Goal: Navigation & Orientation: Find specific page/section

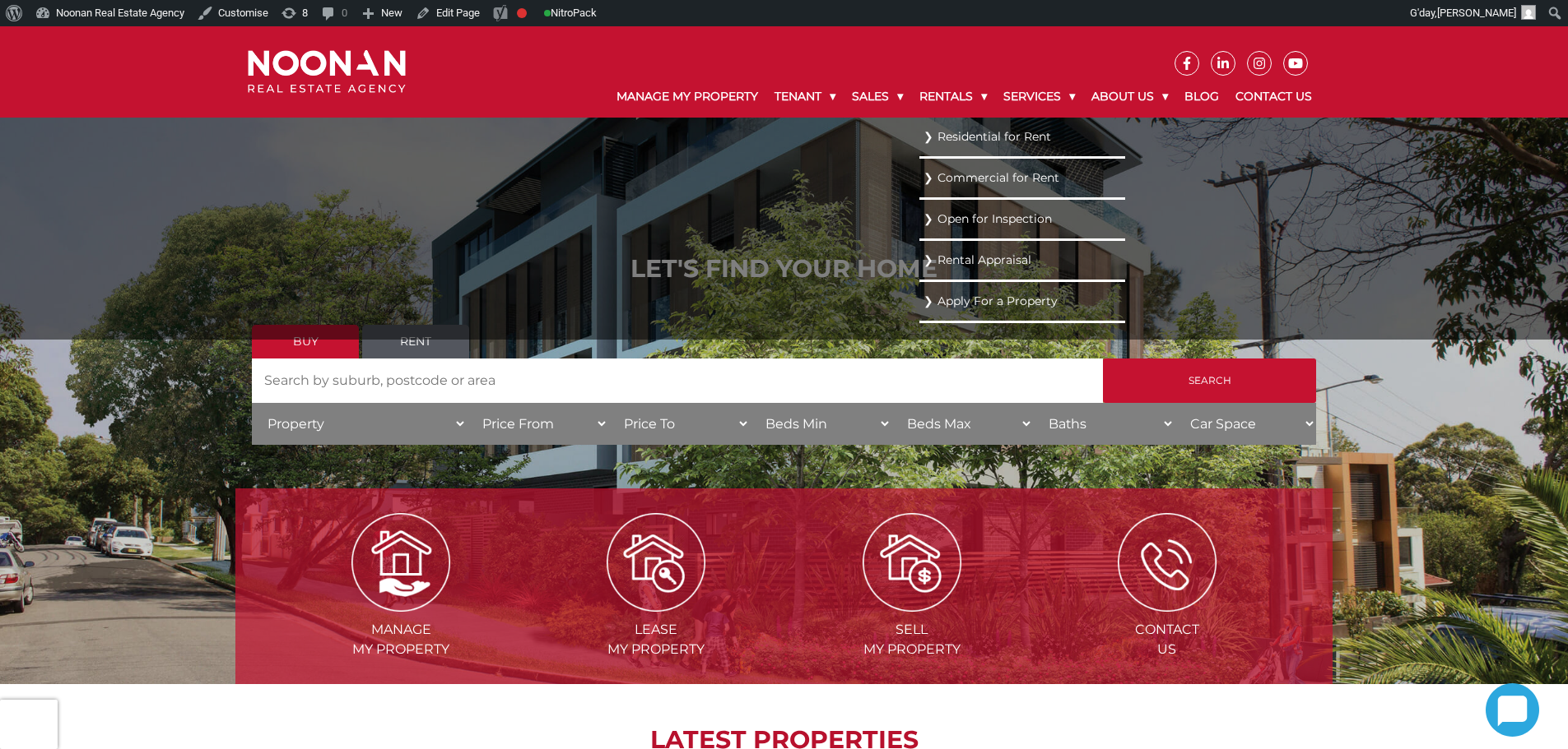
click at [941, 143] on link "Residential for Rent" at bounding box center [1022, 137] width 198 height 22
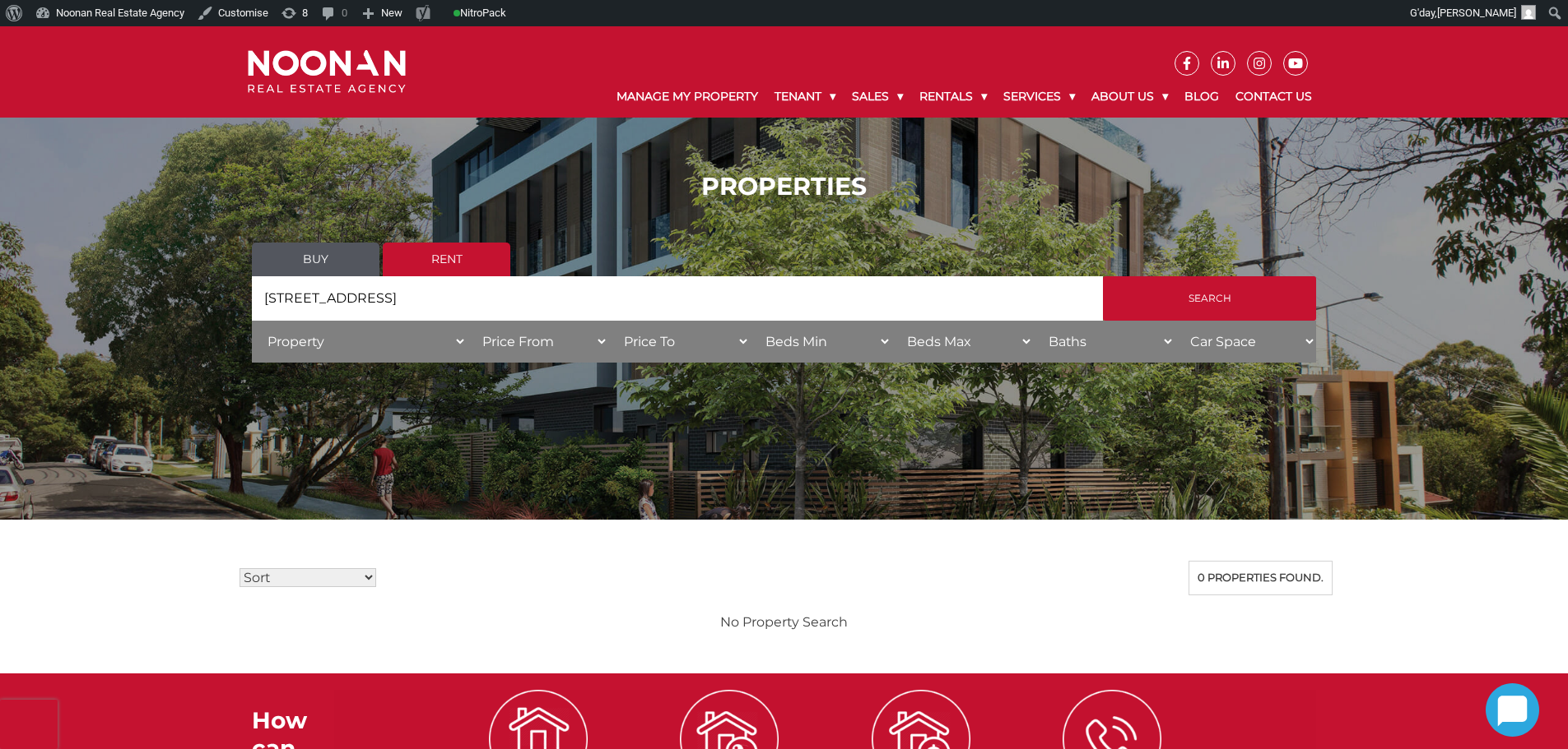
click at [440, 293] on input "3/33-41 Victoria Avenue" at bounding box center [677, 298] width 851 height 44
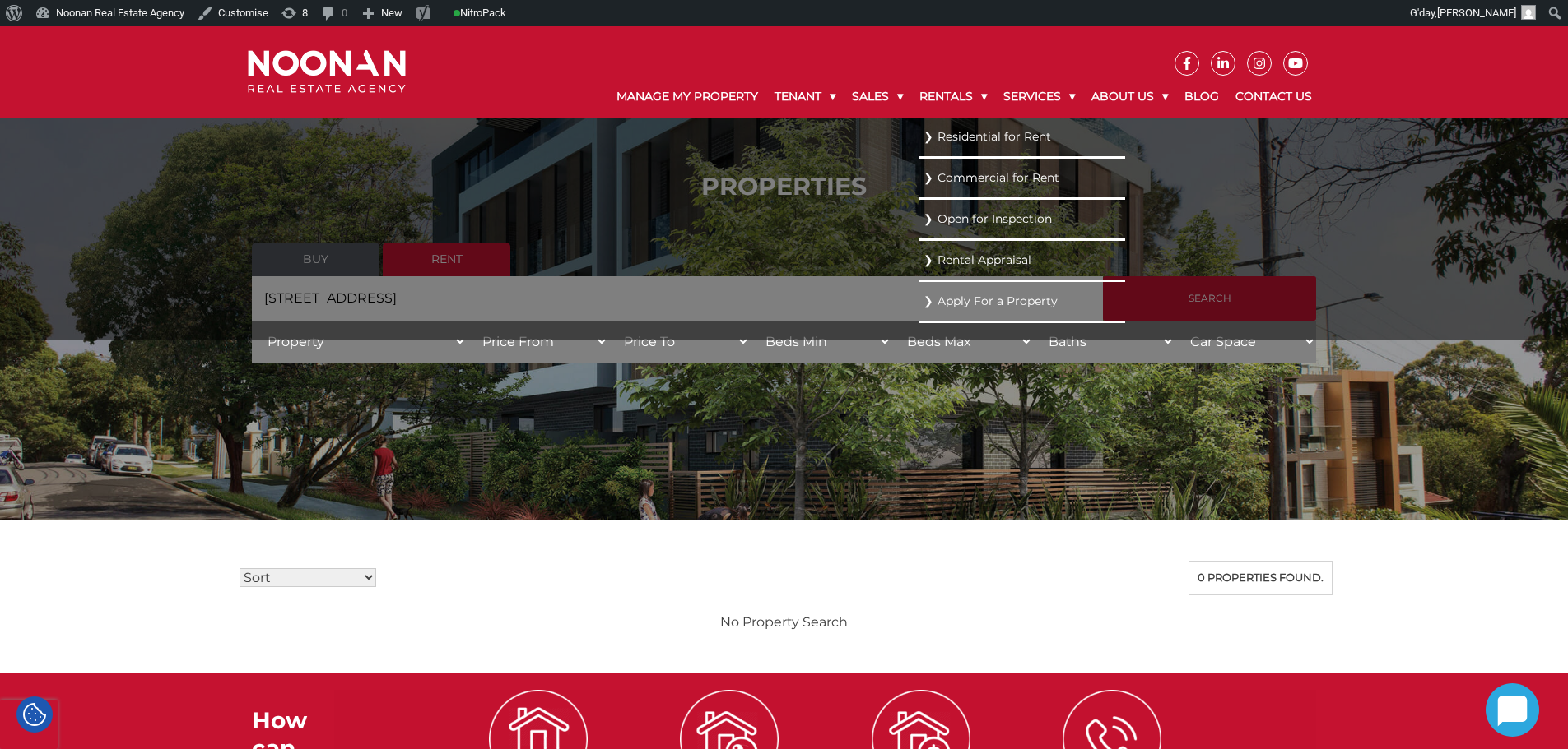
click at [919, 300] on ul "Residential for Rent Commercial for Rent Open for Inspection Rental Appraisal A…" at bounding box center [1021, 228] width 205 height 222
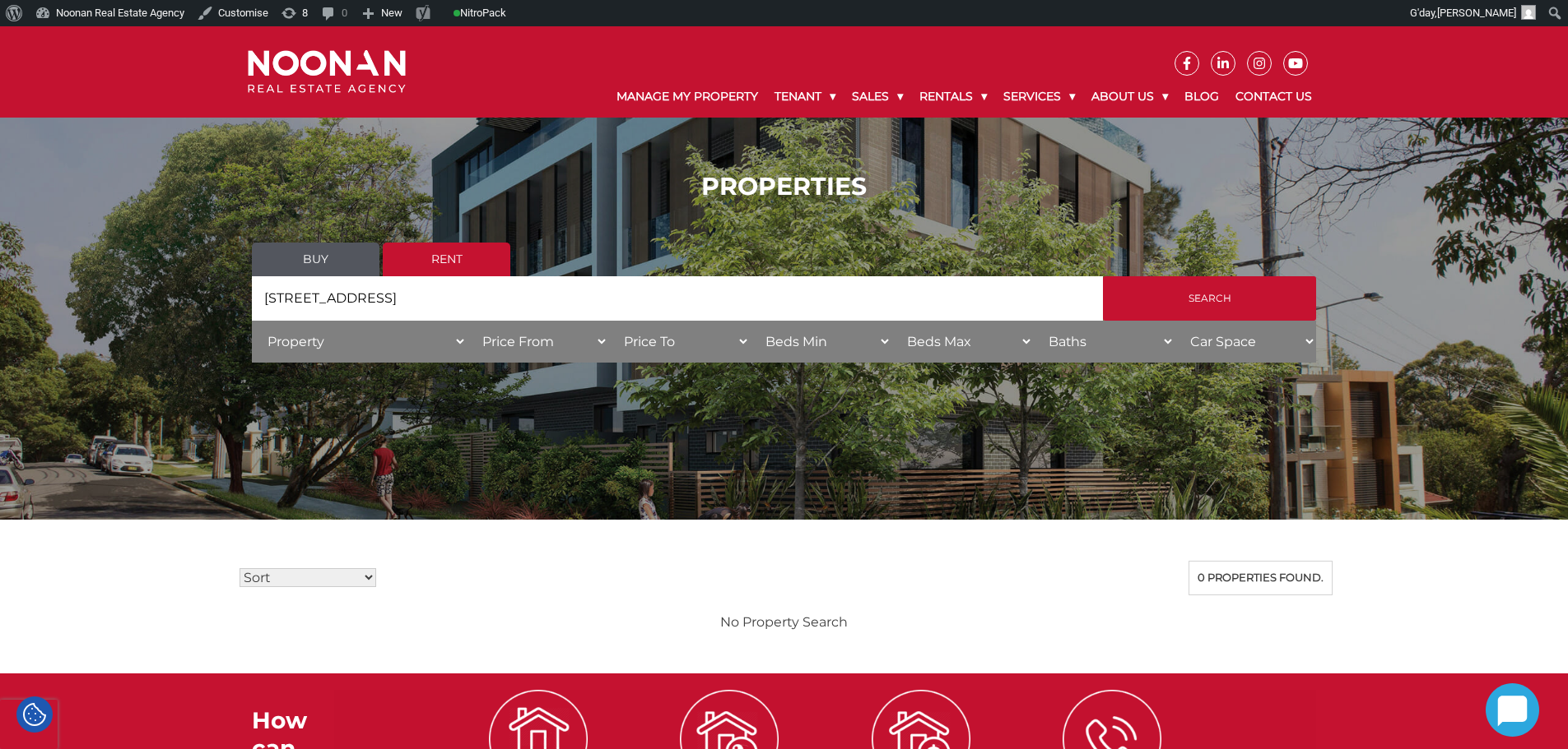
click at [715, 303] on input "3/33-41 Victoria Avenue" at bounding box center [677, 298] width 851 height 44
paste input "[STREET_ADDRESS]"
type input "[STREET_ADDRESS]"
click at [1103, 276] on input "Search" at bounding box center [1210, 298] width 213 height 44
click at [583, 300] on input "[STREET_ADDRESS]" at bounding box center [677, 298] width 851 height 44
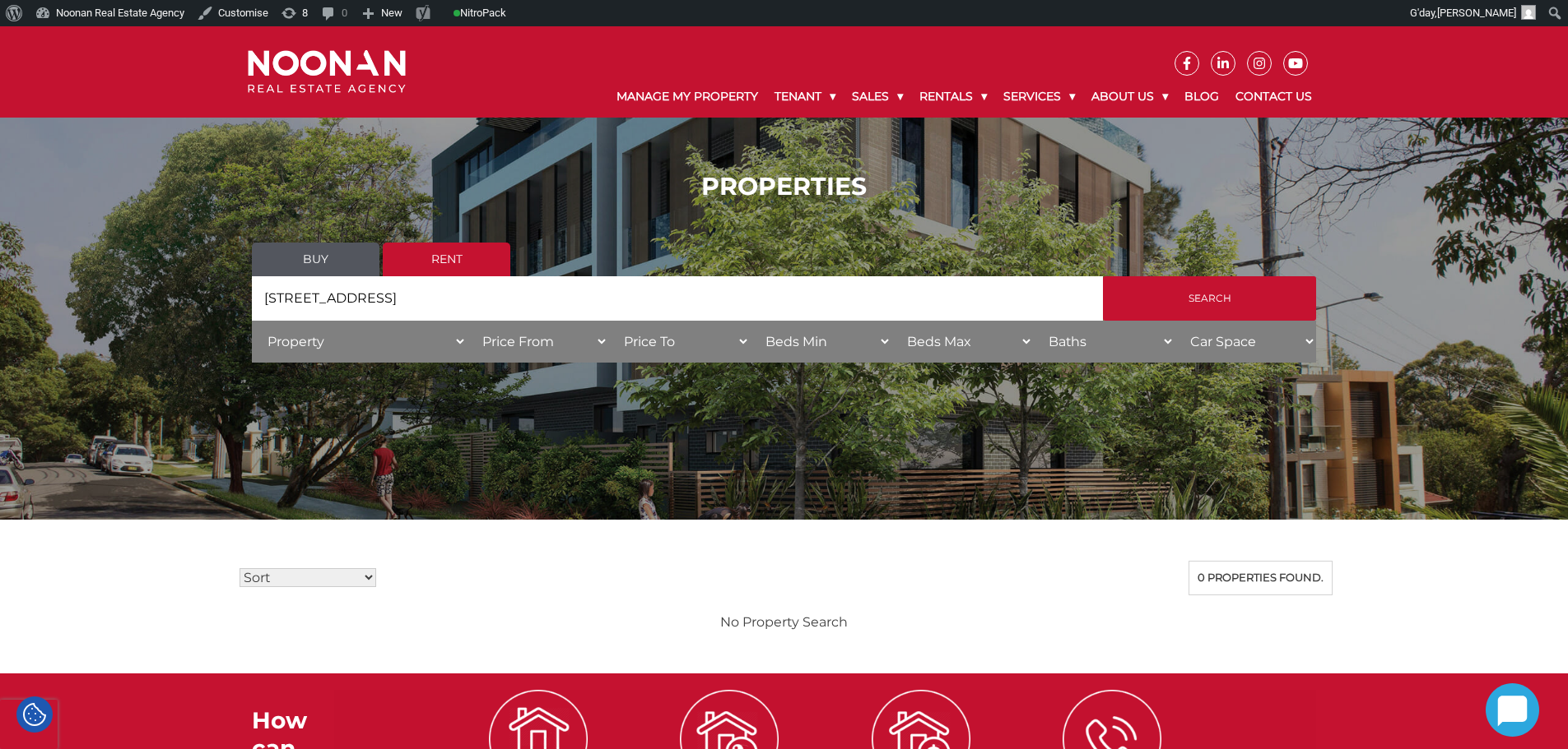
paste input "a Prospect"
type input "[STREET_ADDRESS]"
click at [1103, 276] on input "Search" at bounding box center [1210, 298] width 213 height 44
click at [454, 300] on input "[STREET_ADDRESS]" at bounding box center [677, 298] width 851 height 44
paste input "/36 Moorefields Road"
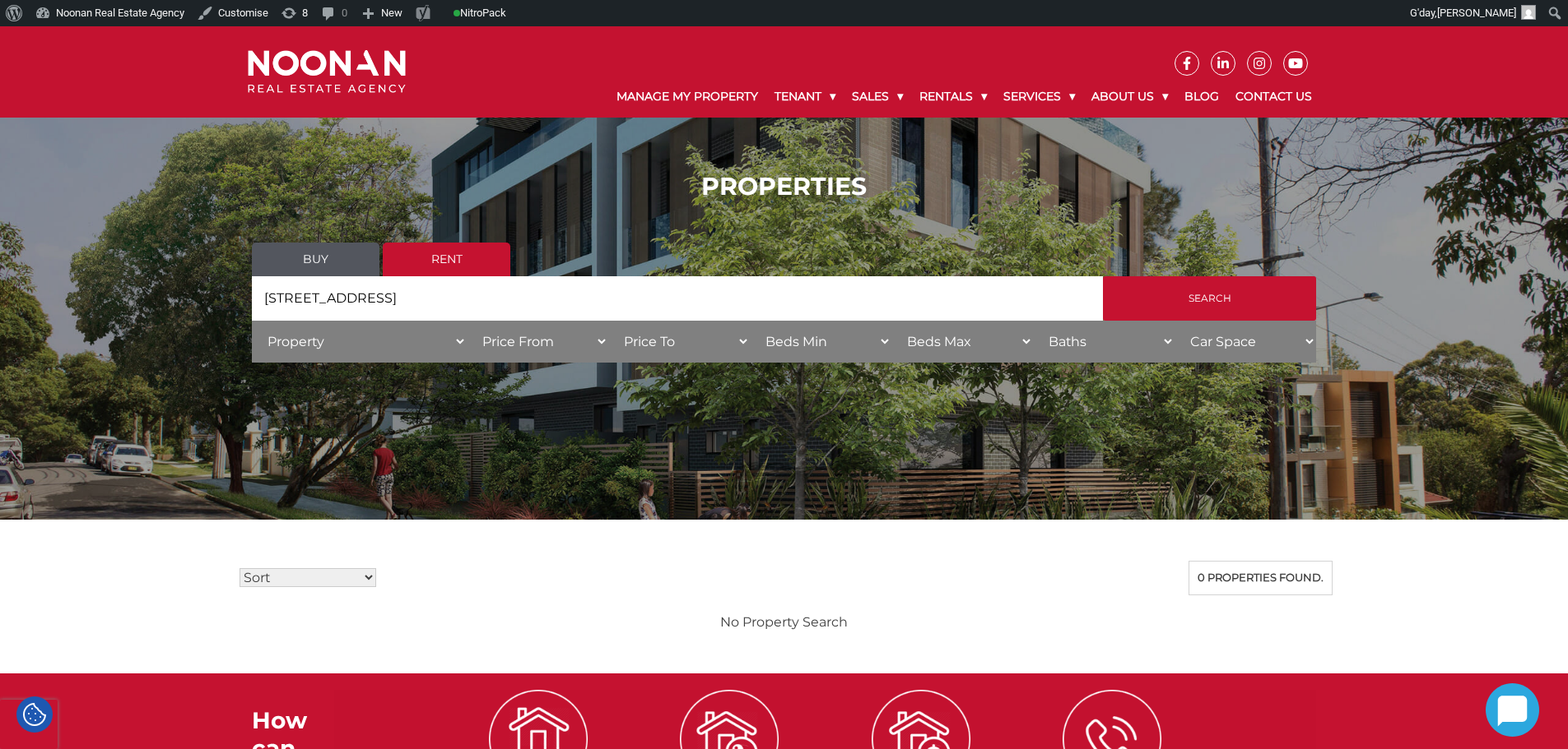
type input "2/36 Moorefields Road"
click at [1103, 276] on input "Search" at bounding box center [1210, 298] width 213 height 44
